Goal: Transaction & Acquisition: Purchase product/service

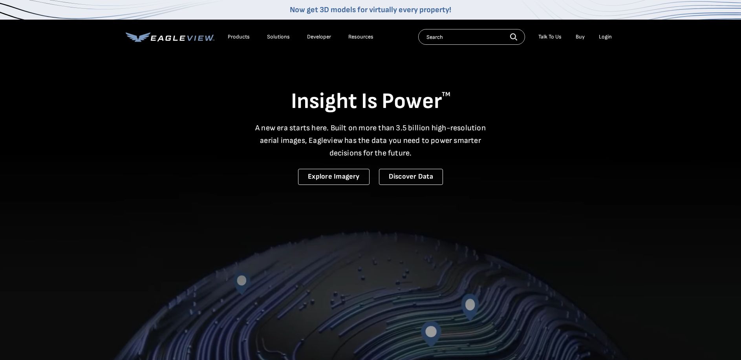
click at [604, 37] on div "Login" at bounding box center [605, 36] width 13 height 7
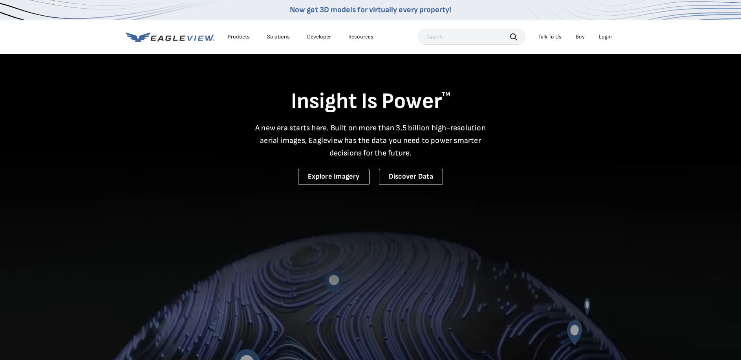
click at [610, 36] on div "Login" at bounding box center [605, 36] width 13 height 7
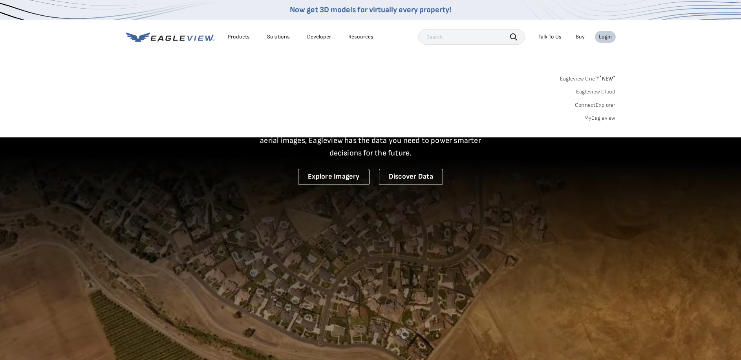
click at [603, 118] on link "MyEagleview" at bounding box center [599, 118] width 31 height 7
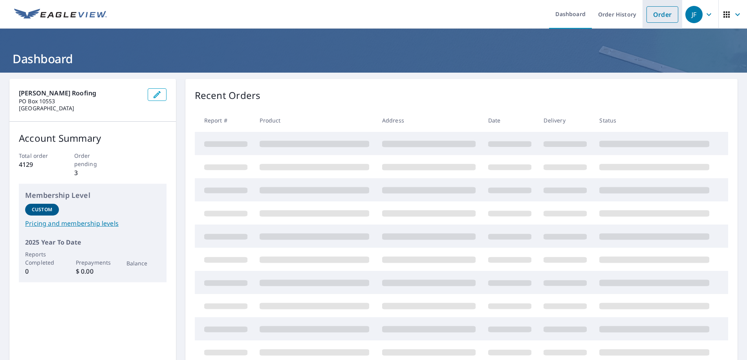
click at [656, 14] on link "Order" at bounding box center [662, 14] width 32 height 16
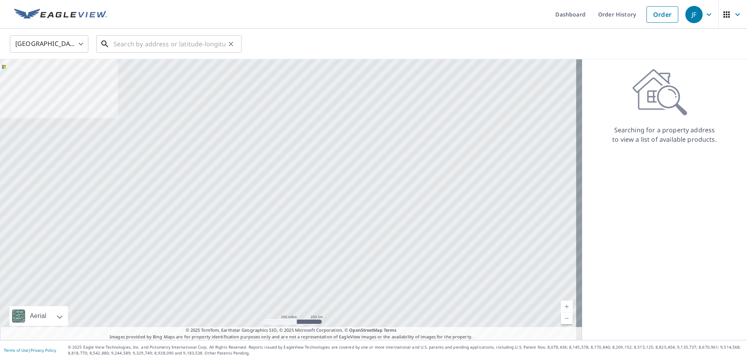
click at [158, 45] on input "text" at bounding box center [169, 44] width 112 height 22
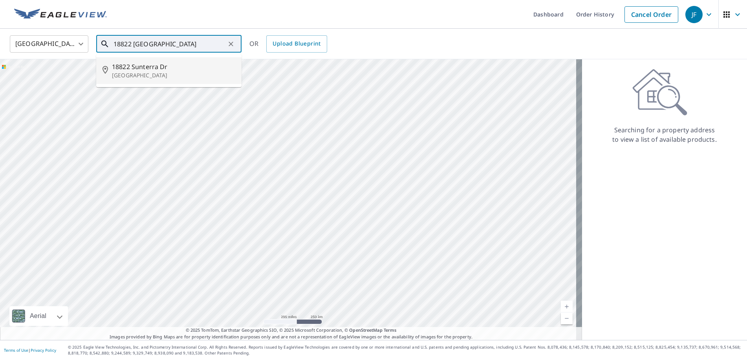
click at [150, 62] on span "18822 Sunterra Dr" at bounding box center [173, 66] width 123 height 9
type input "18822 Sunterra Dr Land O Lakes, FL 34638"
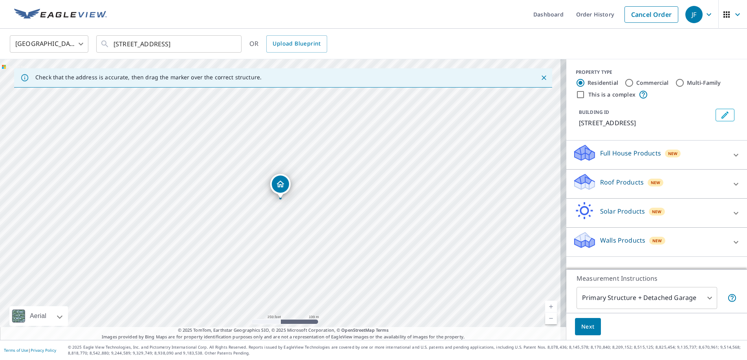
click at [621, 183] on p "Roof Products" at bounding box center [622, 181] width 44 height 9
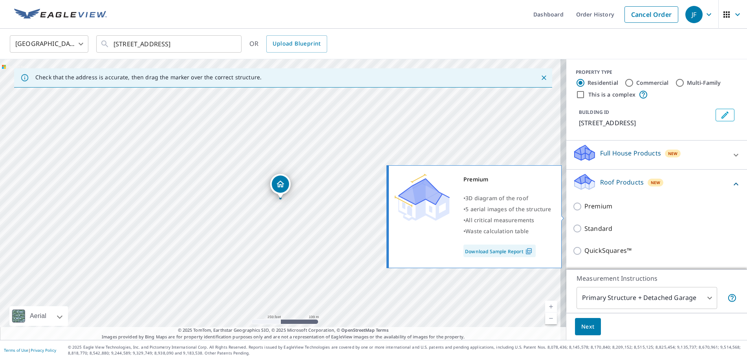
click at [572, 211] on input "Premium" at bounding box center [578, 206] width 12 height 9
checkbox input "true"
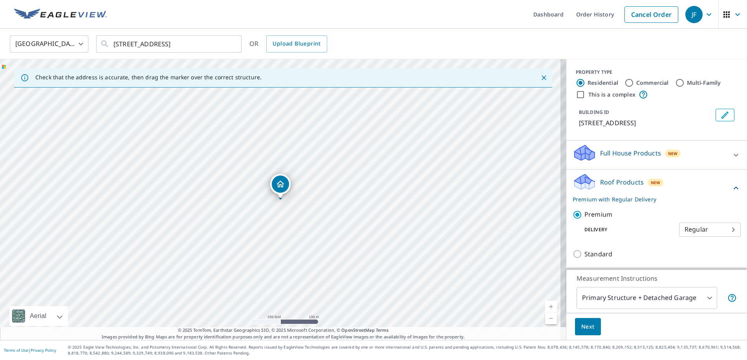
click at [581, 326] on span "Next" at bounding box center [587, 327] width 13 height 10
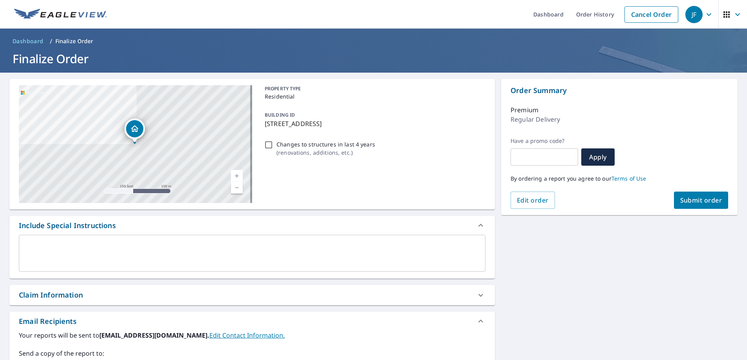
scroll to position [79, 0]
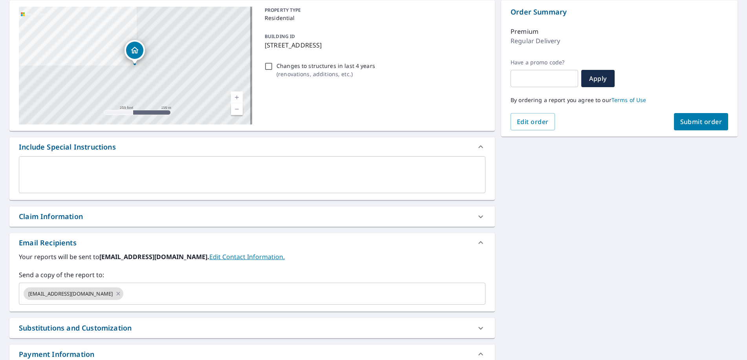
click at [71, 214] on div "Claim Information" at bounding box center [51, 216] width 64 height 11
checkbox input "true"
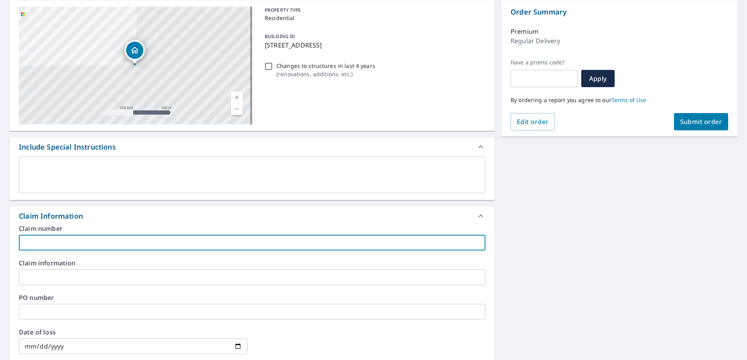
click at [105, 242] on input "text" at bounding box center [252, 243] width 466 height 16
type input "John"
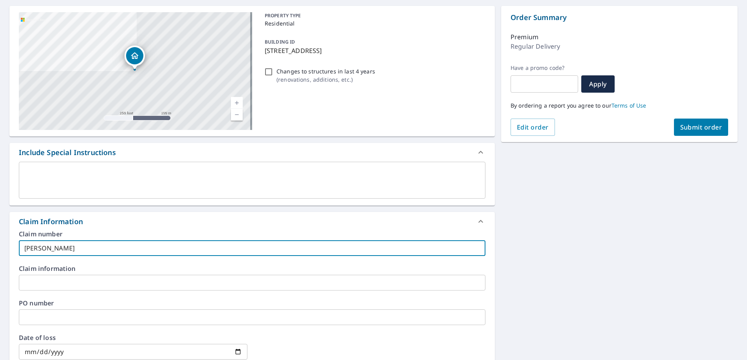
scroll to position [0, 0]
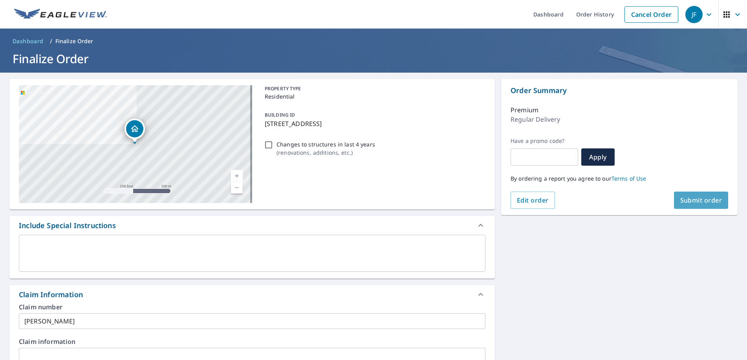
click at [700, 202] on span "Submit order" at bounding box center [701, 200] width 42 height 9
checkbox input "true"
